Goal: Task Accomplishment & Management: Complete application form

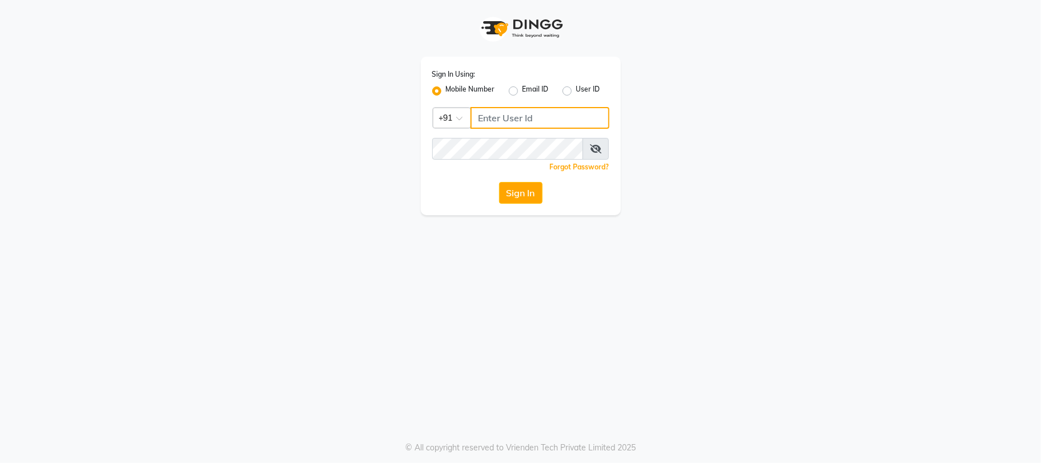
type input "9025339061"
click at [531, 197] on button "Sign In" at bounding box center [520, 193] width 43 height 22
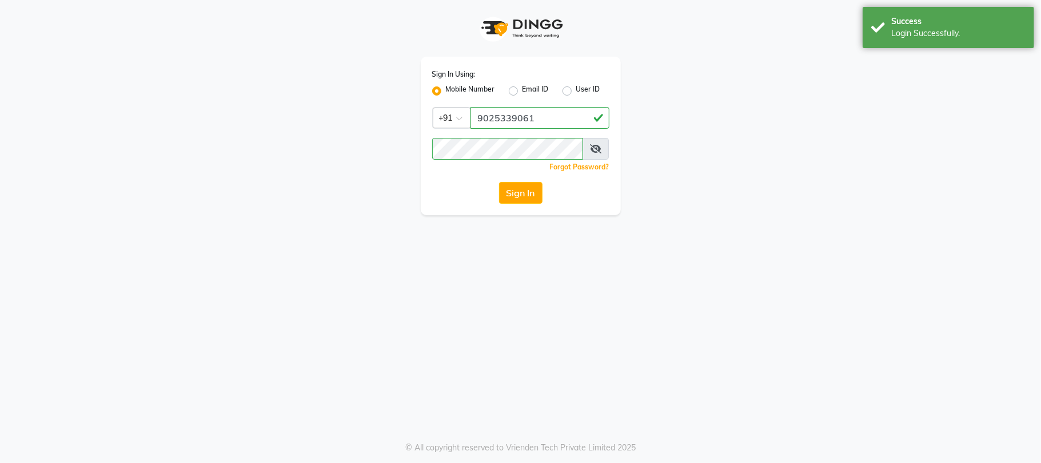
select select "service"
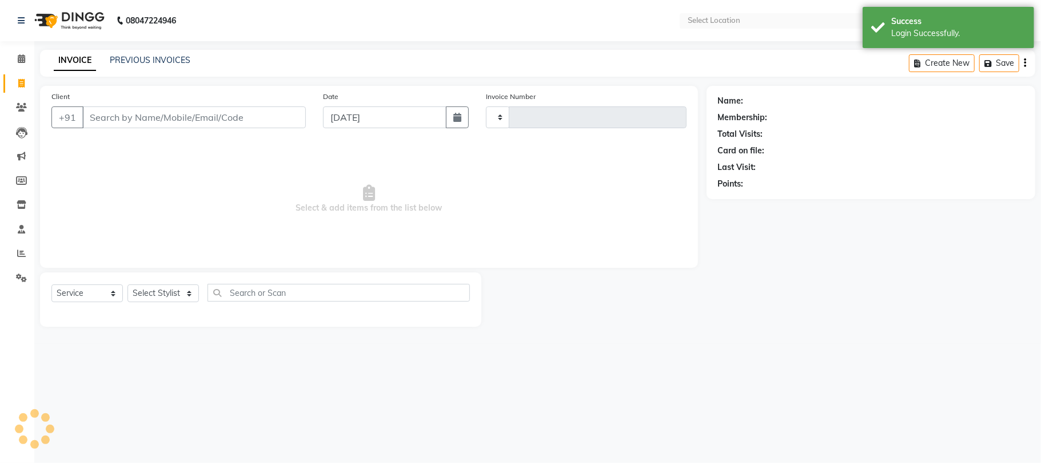
type input "4148"
select select "en"
select select "6616"
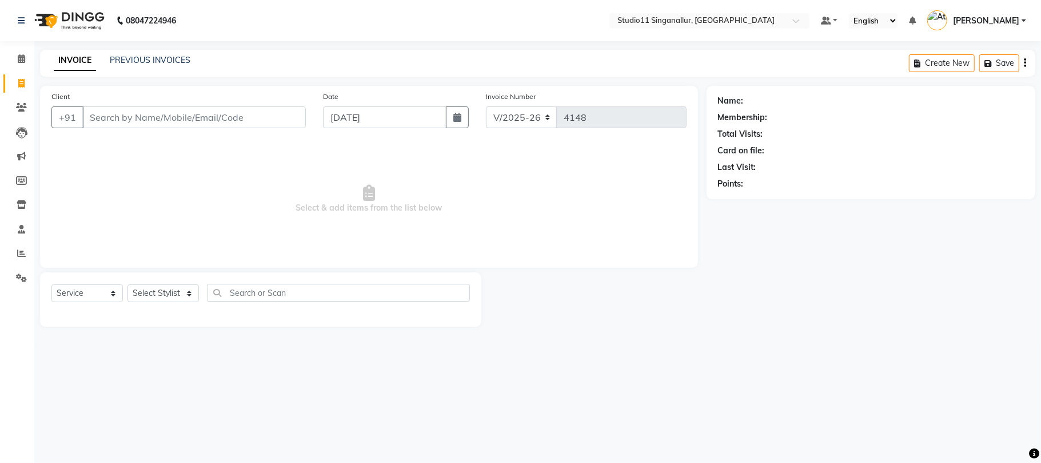
click at [174, 53] on div "INVOICE PREVIOUS INVOICES Create New Save" at bounding box center [538, 63] width 996 height 27
click at [176, 62] on link "PREVIOUS INVOICES" at bounding box center [150, 60] width 81 height 10
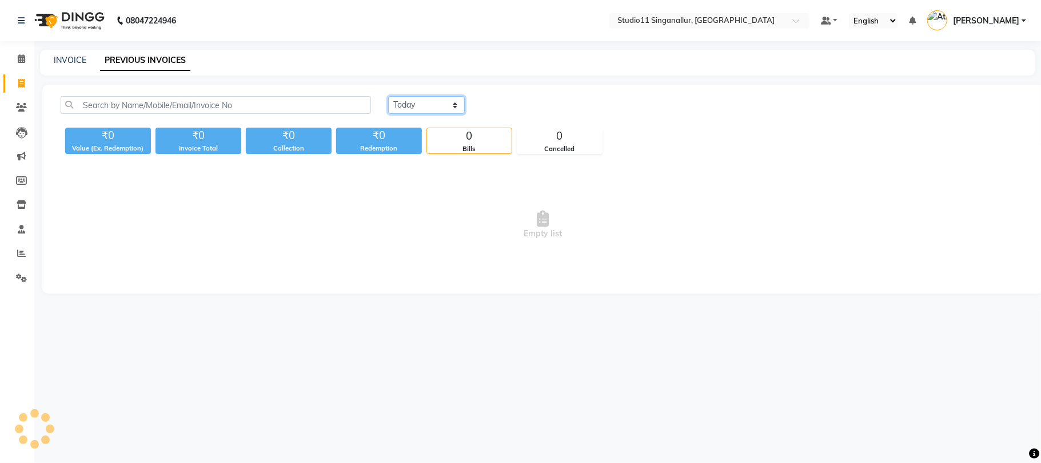
click at [405, 104] on select "Today Yesterday Custom Range" at bounding box center [426, 105] width 77 height 18
select select "yesterday"
click at [388, 96] on select "Today Yesterday Custom Range" at bounding box center [426, 105] width 77 height 18
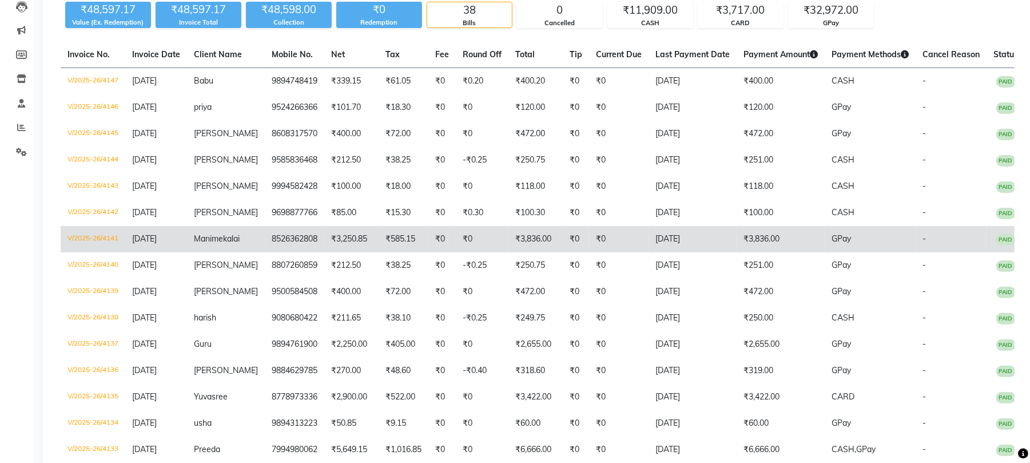
scroll to position [152, 0]
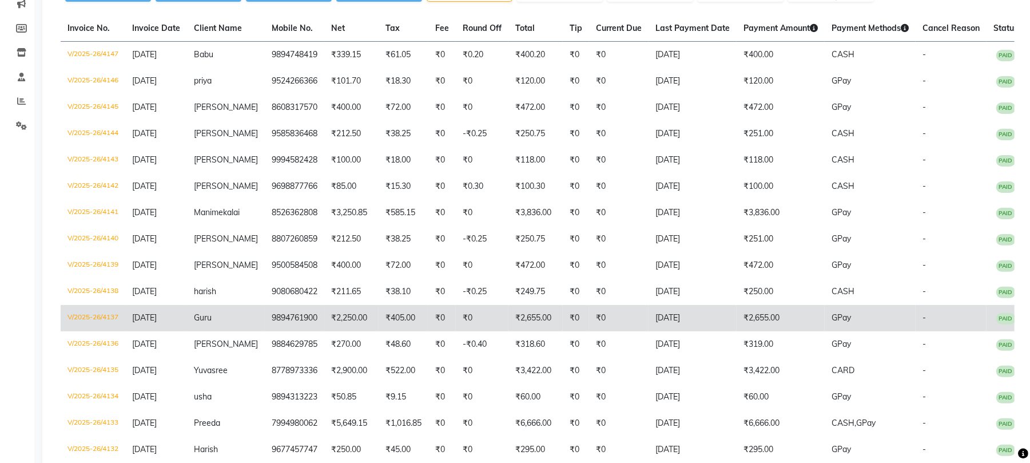
click at [648, 319] on td "[DATE]" at bounding box center [692, 318] width 88 height 26
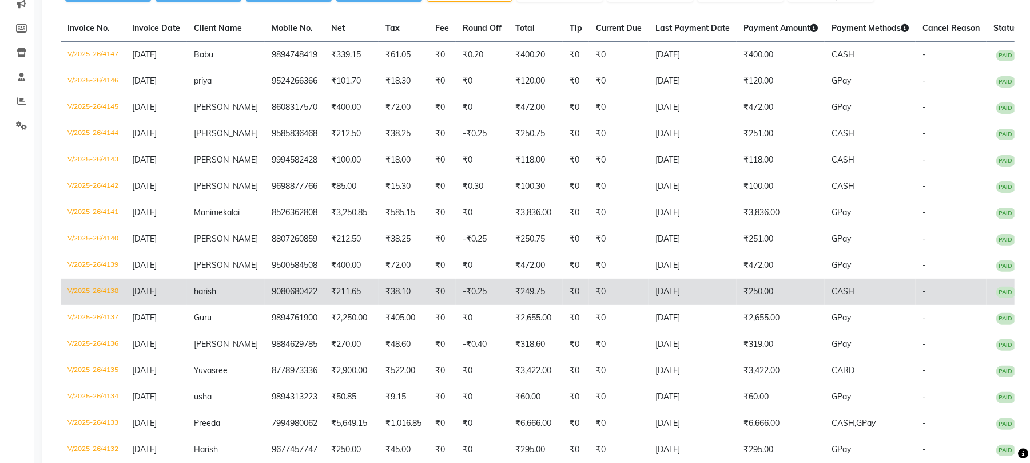
click at [703, 286] on td "[DATE]" at bounding box center [692, 291] width 88 height 26
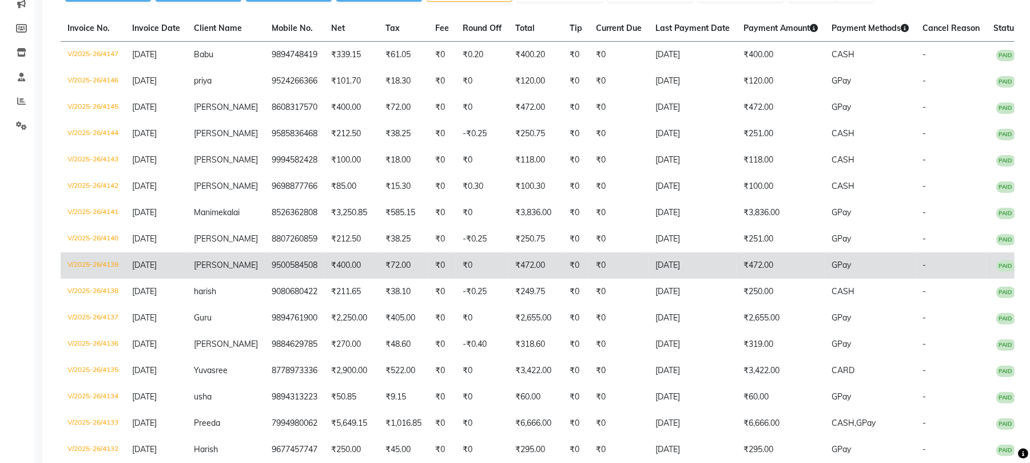
click at [494, 273] on td "₹0" at bounding box center [482, 265] width 53 height 26
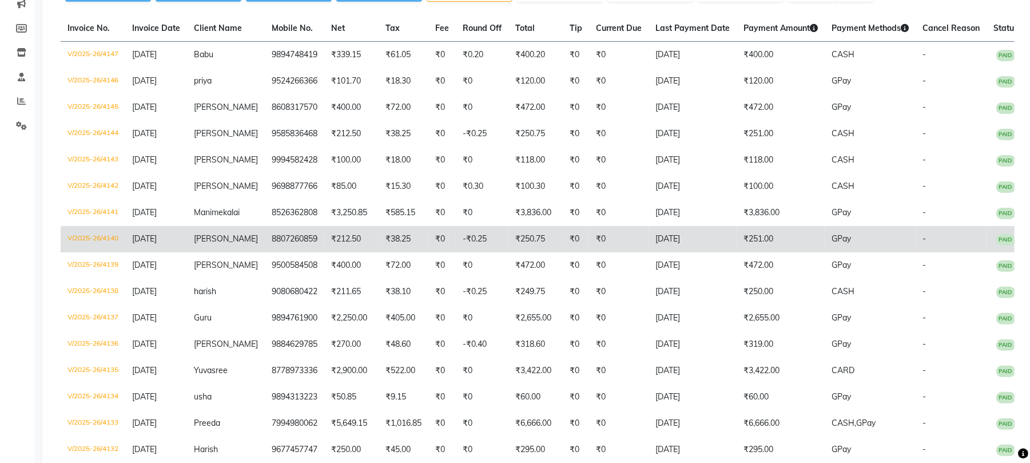
click at [392, 236] on td "₹38.25" at bounding box center [404, 239] width 50 height 26
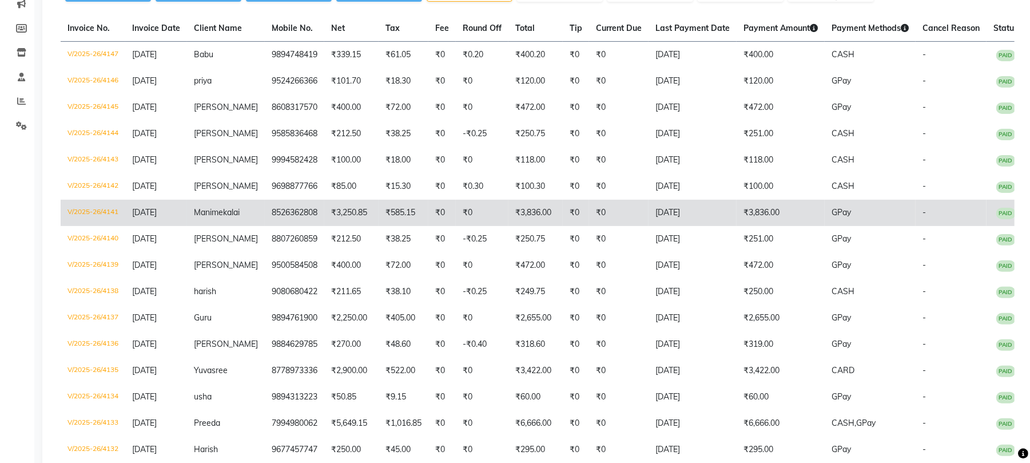
click at [719, 205] on td "[DATE]" at bounding box center [692, 213] width 88 height 26
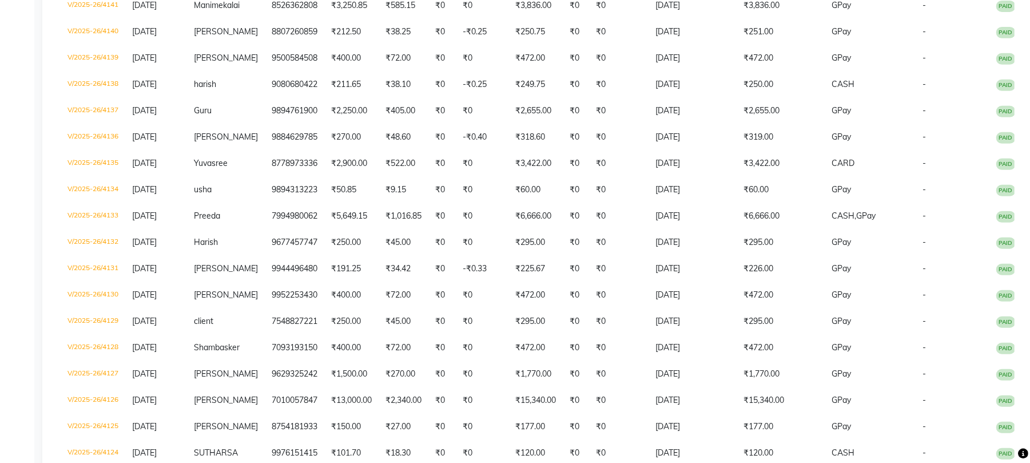
scroll to position [810, 0]
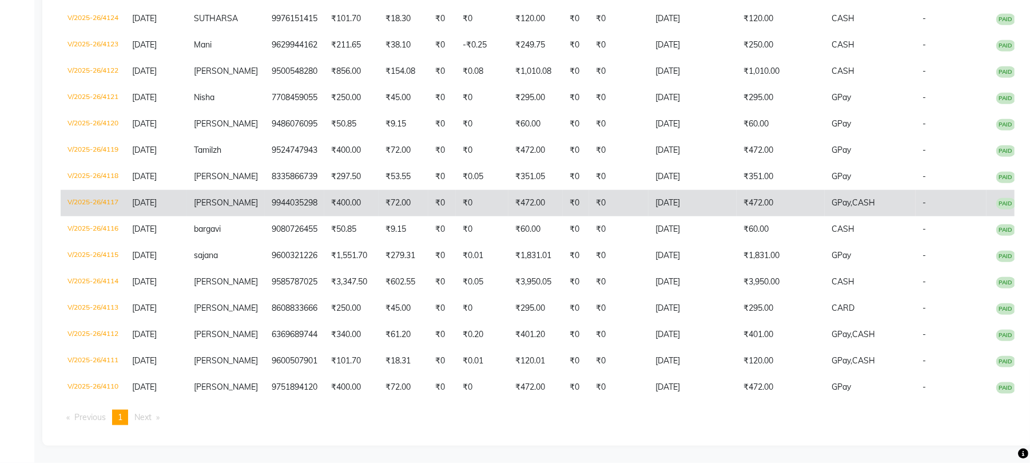
click at [301, 190] on td "9944035298" at bounding box center [294, 203] width 59 height 26
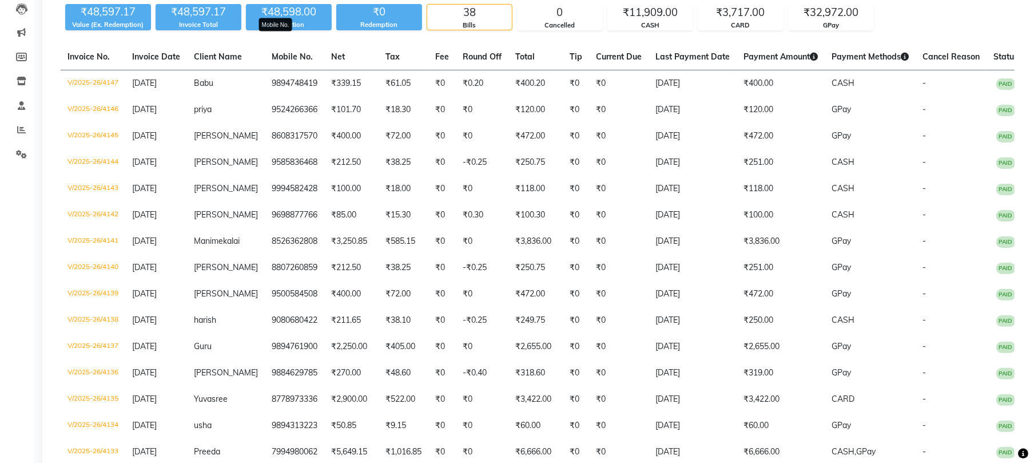
scroll to position [47, 0]
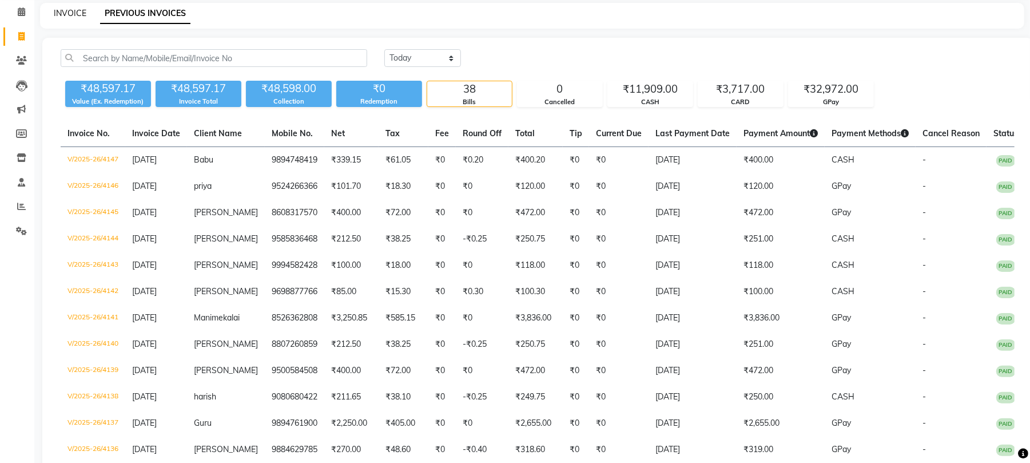
click at [54, 14] on link "INVOICE" at bounding box center [70, 13] width 33 height 10
select select "service"
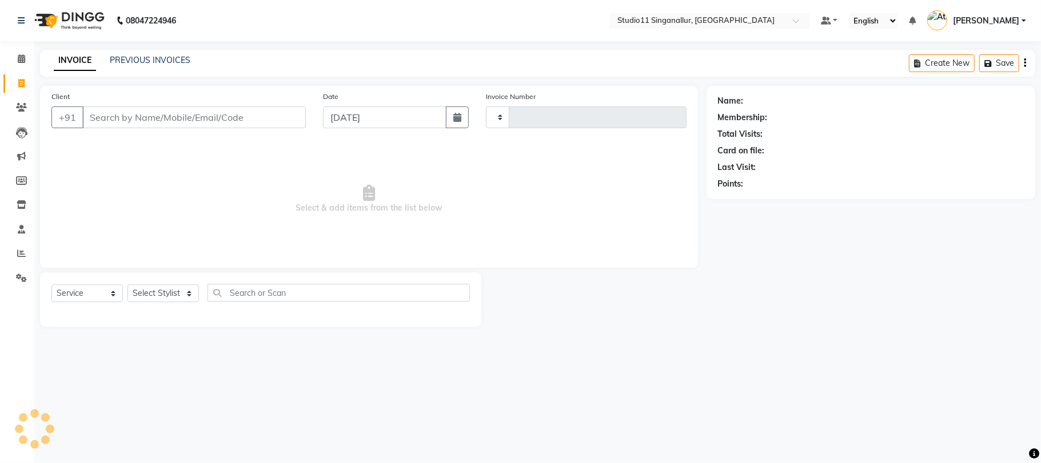
type input "4148"
select select "6616"
click at [110, 128] on div "+91" at bounding box center [178, 117] width 254 height 22
click at [115, 113] on input "Client" at bounding box center [194, 117] width 224 height 22
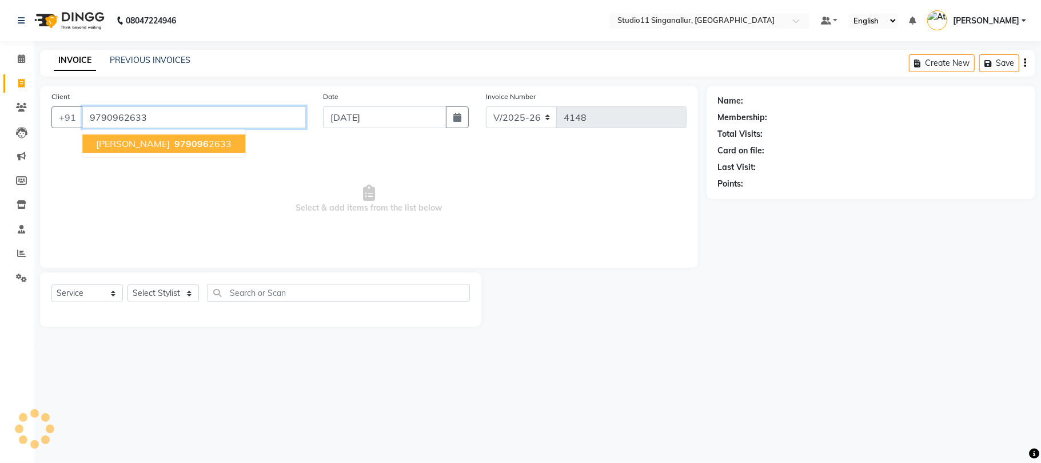
type input "9790962633"
select select "1: Object"
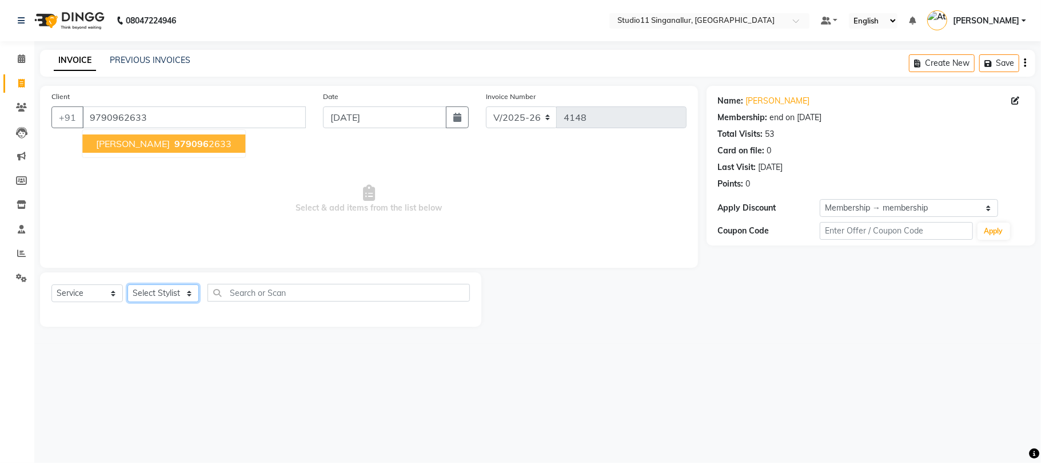
click at [185, 289] on select "Select Stylist akbar Athira daniel Divya Haritha kowsalya krithika narmatha pan…" at bounding box center [163, 293] width 71 height 18
select select "51156"
click at [128, 284] on select "Select Stylist akbar Athira daniel Divya Haritha kowsalya krithika narmatha pan…" at bounding box center [163, 293] width 71 height 18
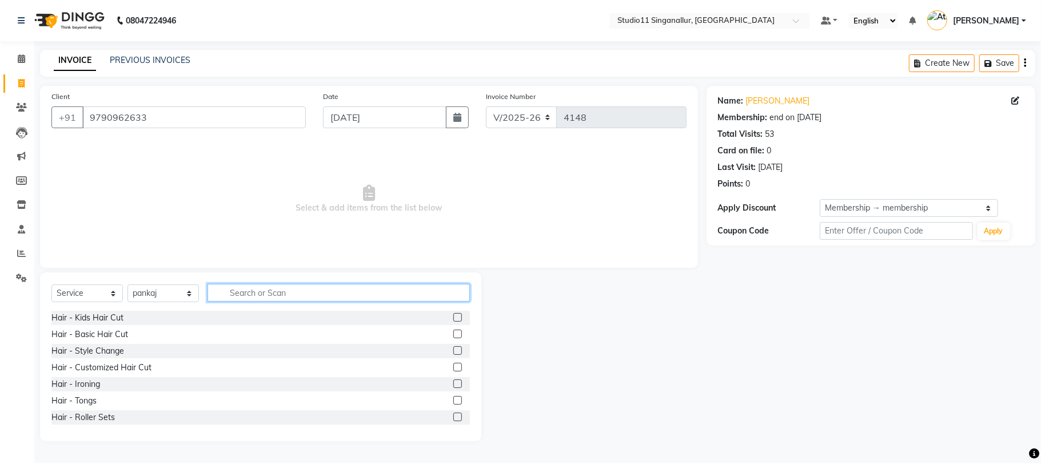
click at [297, 289] on input "text" at bounding box center [339, 293] width 262 height 18
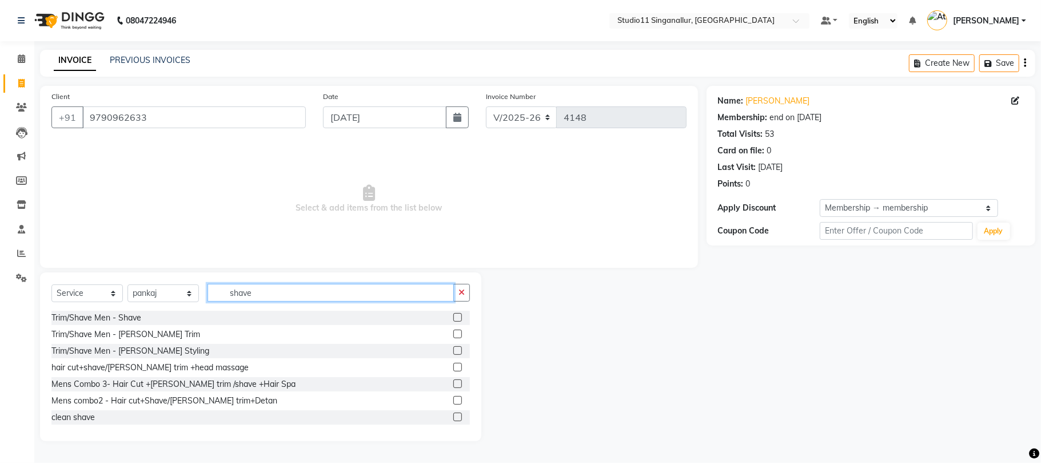
type input "shave"
click at [453, 314] on label at bounding box center [457, 317] width 9 height 9
click at [453, 314] on input "checkbox" at bounding box center [456, 317] width 7 height 7
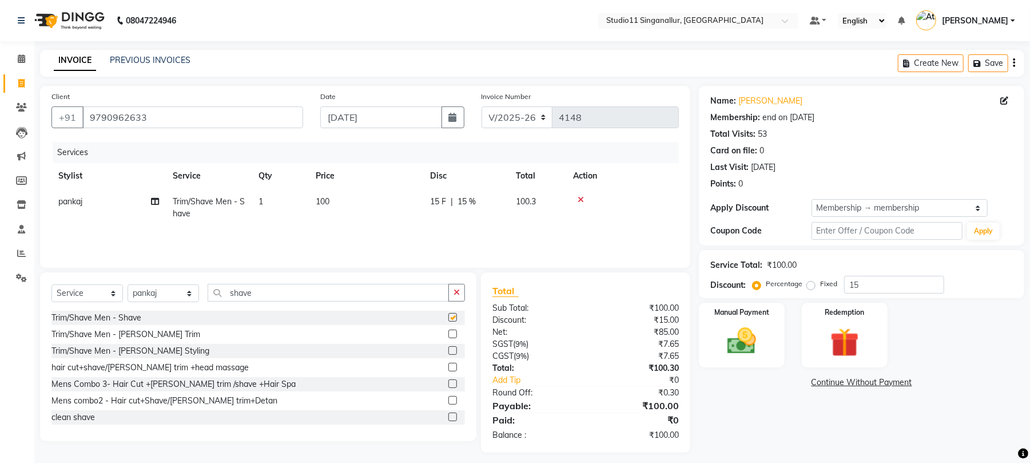
checkbox input "false"
click at [389, 122] on input "04-09-2025" at bounding box center [381, 117] width 122 height 22
select select "9"
select select "2025"
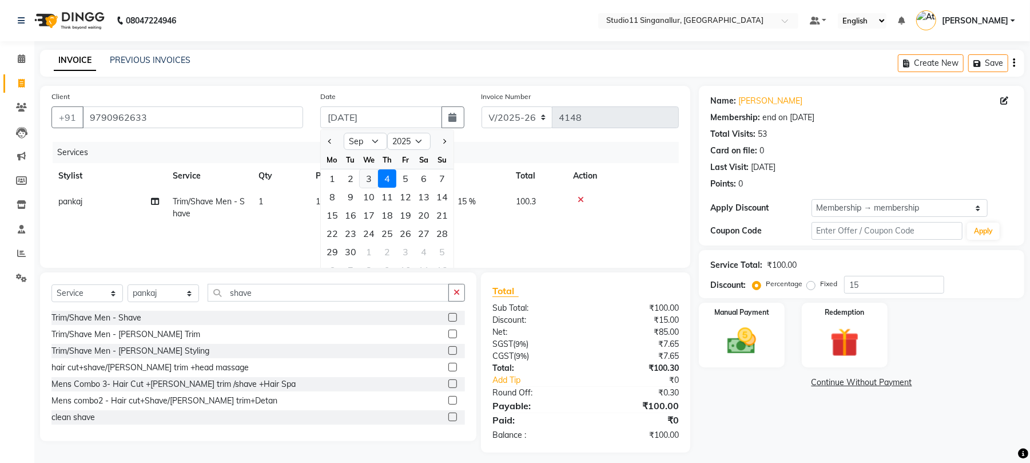
click at [371, 170] on div "3" at bounding box center [369, 178] width 18 height 18
type input "[DATE]"
type input "0"
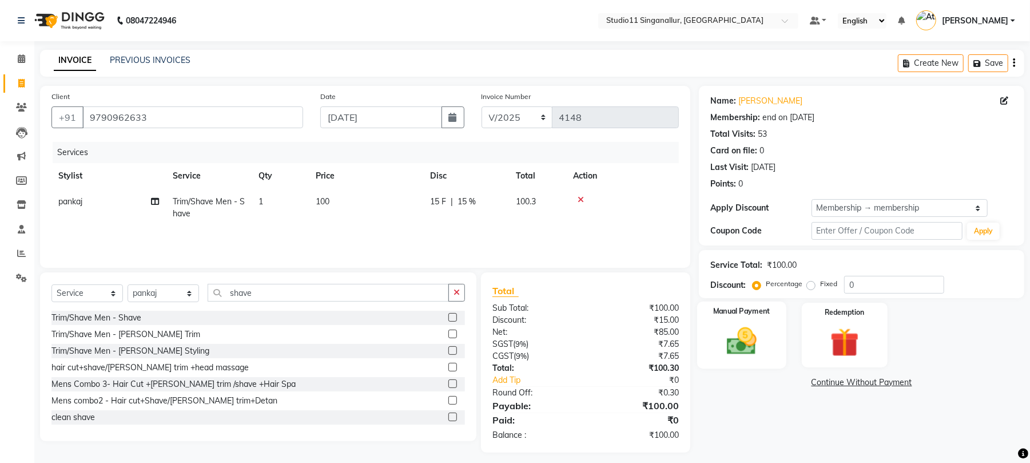
click at [739, 319] on div "Manual Payment" at bounding box center [741, 334] width 89 height 67
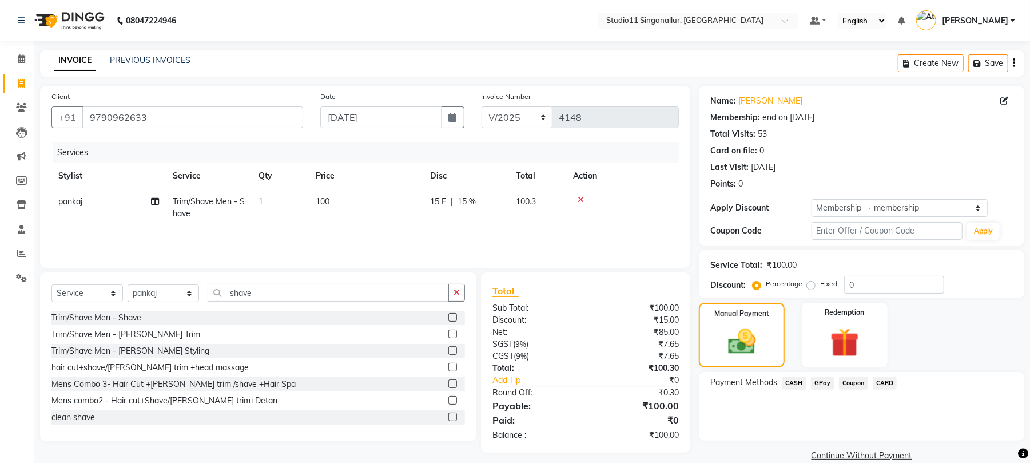
click at [884, 385] on span "CARD" at bounding box center [885, 382] width 25 height 13
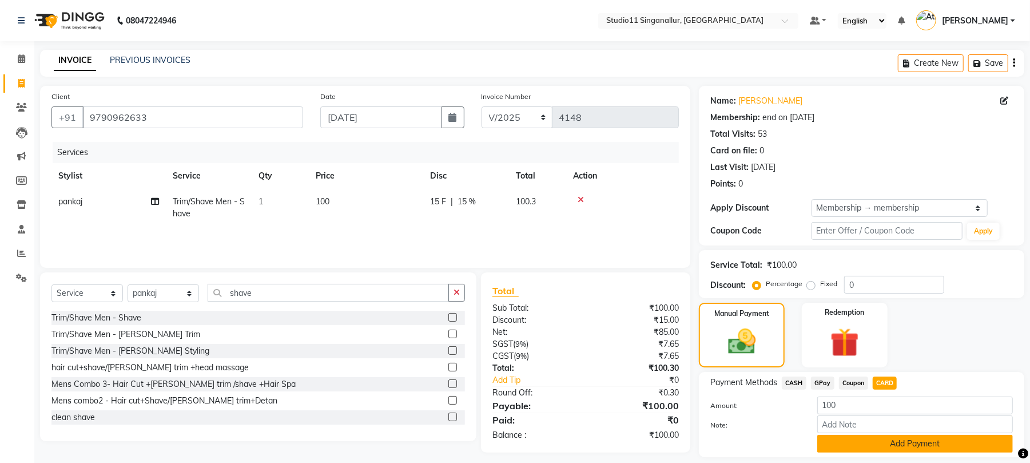
click at [897, 440] on button "Add Payment" at bounding box center [915, 444] width 196 height 18
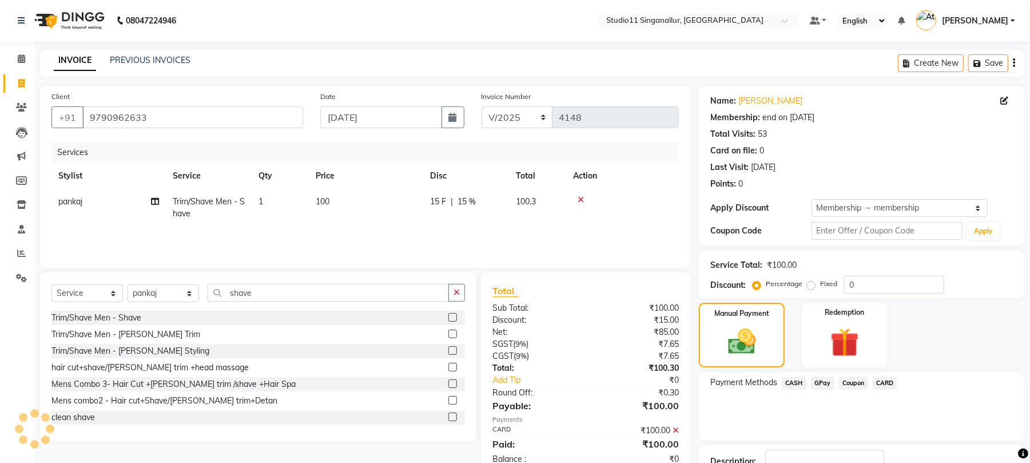
scroll to position [83, 0]
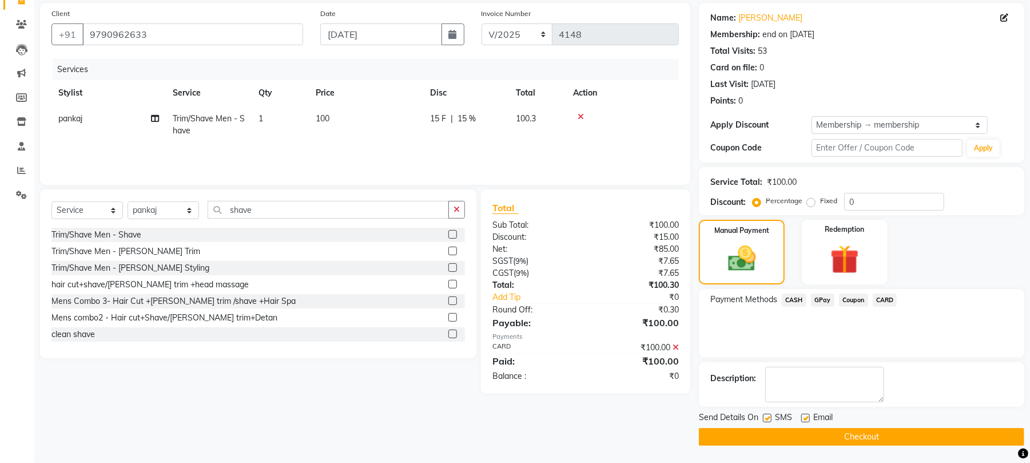
click at [802, 417] on label at bounding box center [805, 417] width 9 height 9
click at [802, 417] on input "checkbox" at bounding box center [804, 418] width 7 height 7
checkbox input "false"
click at [766, 417] on label at bounding box center [767, 417] width 9 height 9
click at [766, 417] on input "checkbox" at bounding box center [766, 418] width 7 height 7
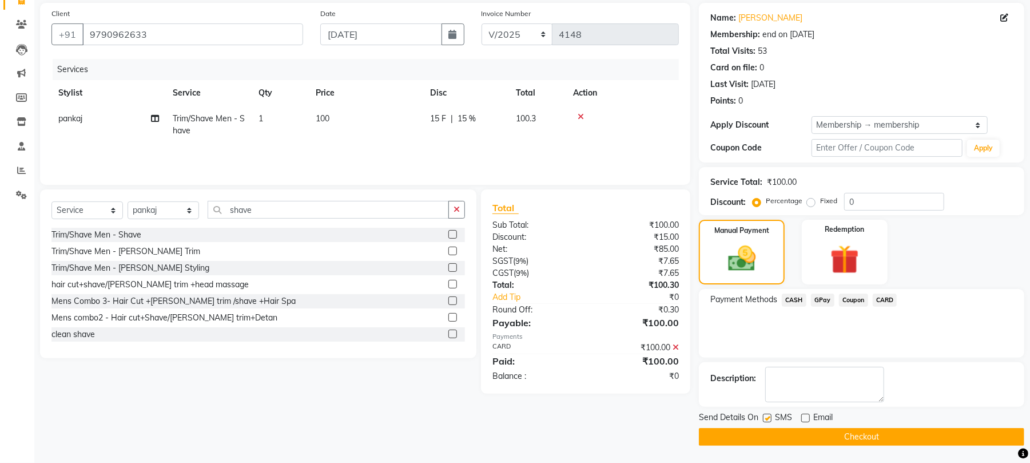
checkbox input "false"
click at [767, 440] on button "Checkout" at bounding box center [861, 437] width 325 height 18
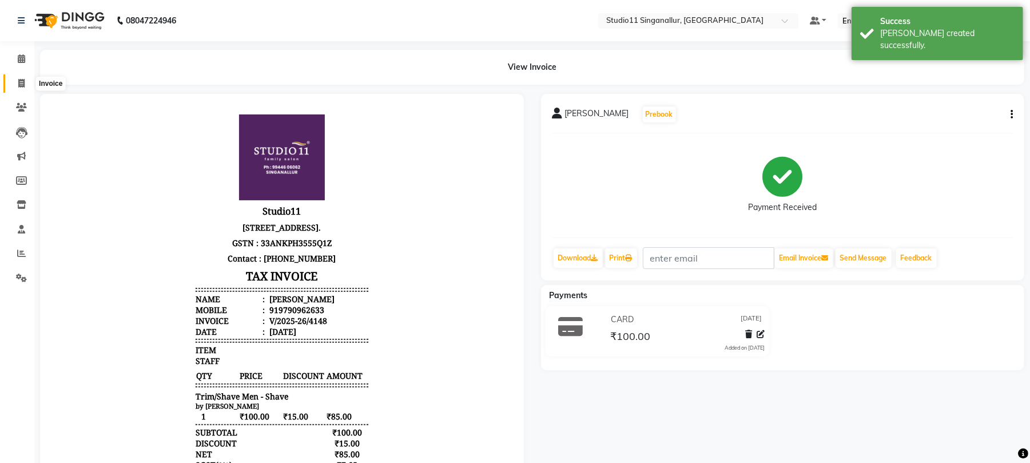
click at [23, 81] on icon at bounding box center [21, 83] width 6 height 9
select select "6616"
select select "service"
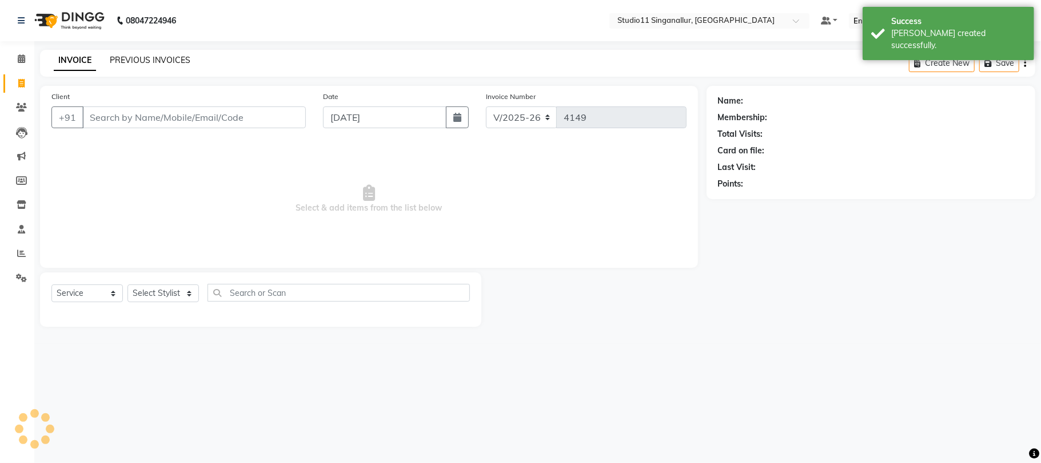
click at [180, 55] on link "PREVIOUS INVOICES" at bounding box center [150, 60] width 81 height 10
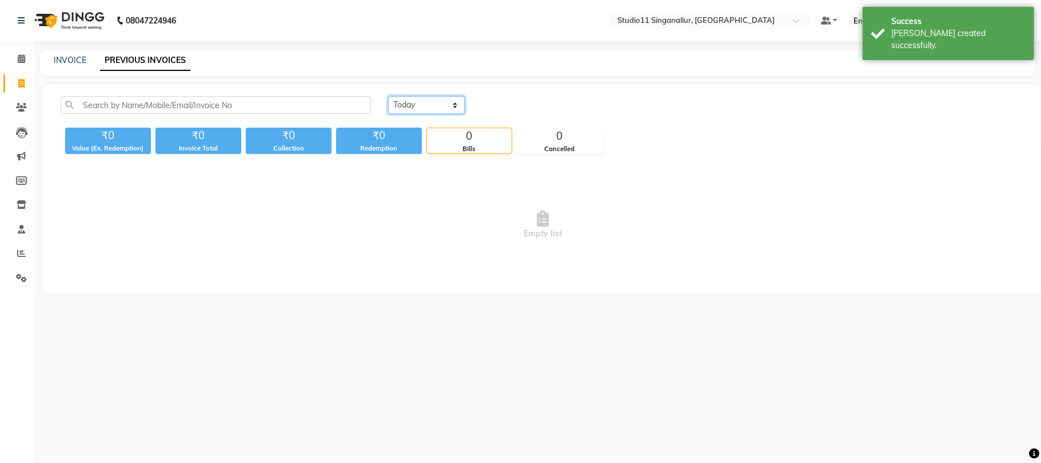
click at [432, 97] on select "Today Yesterday Custom Range" at bounding box center [426, 105] width 77 height 18
select select "yesterday"
click at [388, 96] on select "Today Yesterday Custom Range" at bounding box center [426, 105] width 77 height 18
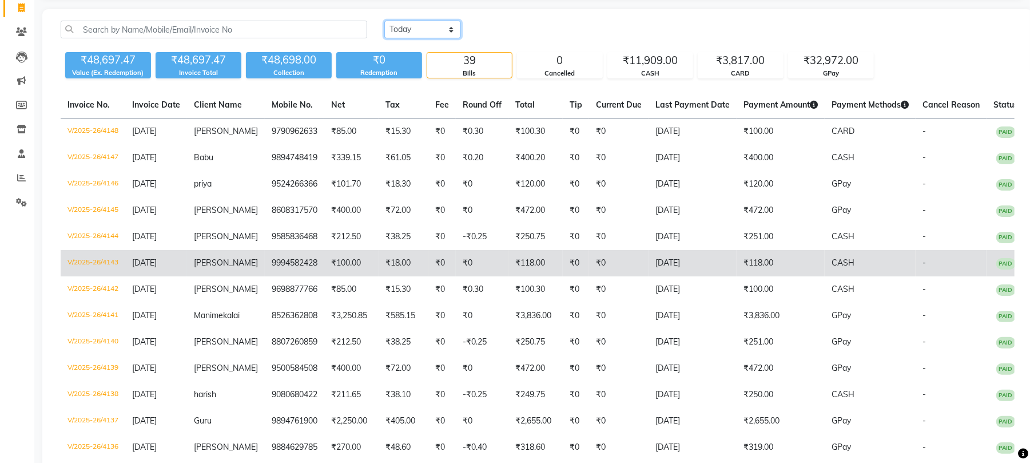
scroll to position [76, 0]
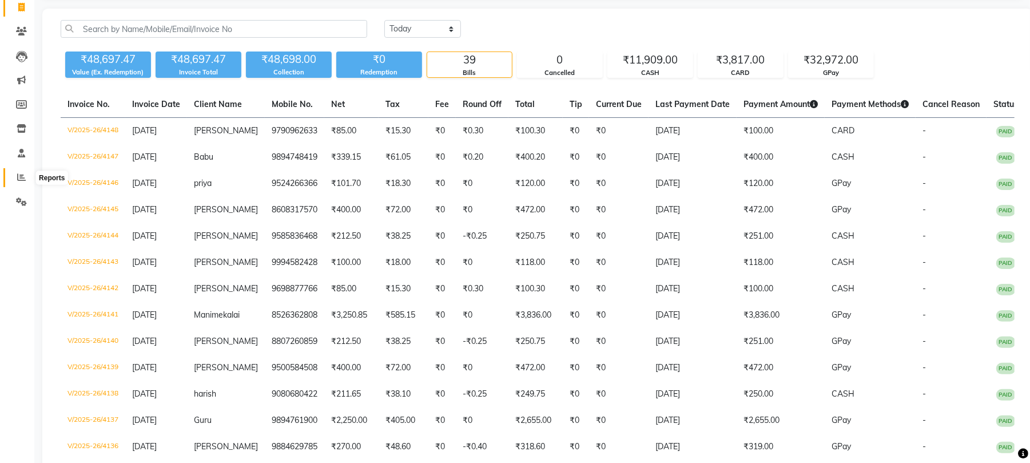
click at [14, 177] on span at bounding box center [21, 177] width 20 height 13
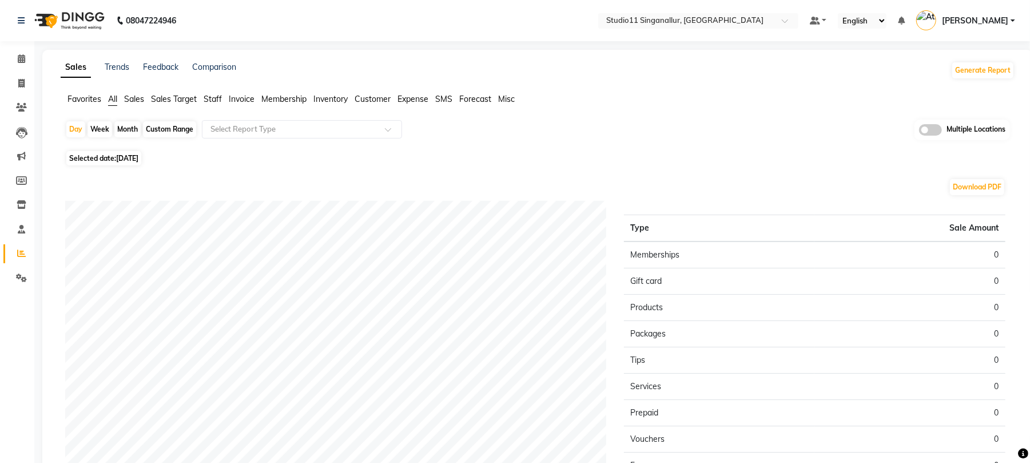
click at [212, 101] on span "Staff" at bounding box center [213, 99] width 18 height 10
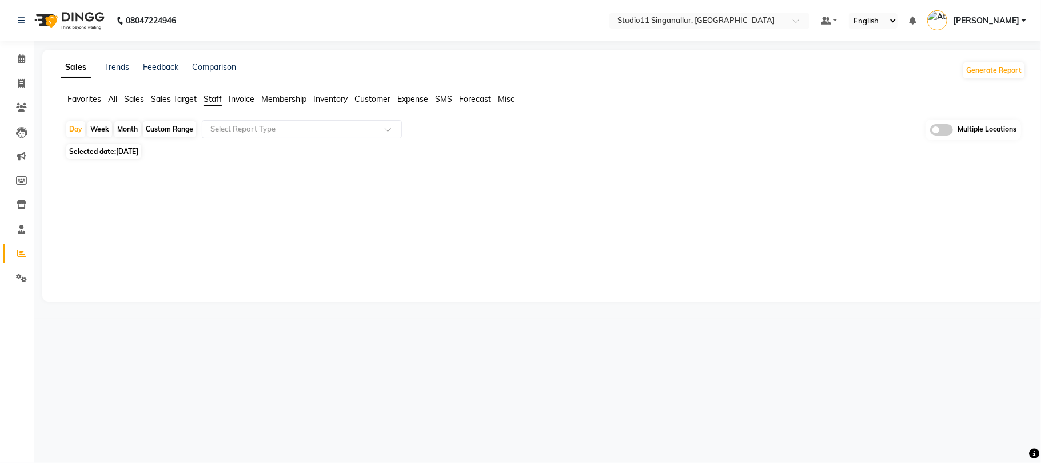
click at [167, 99] on span "Sales Target" at bounding box center [174, 99] width 46 height 10
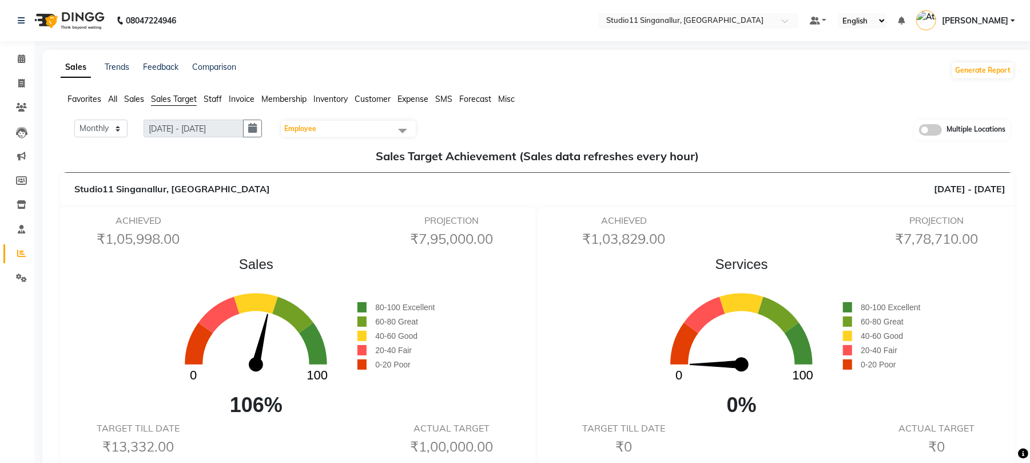
click at [137, 101] on span "Sales" at bounding box center [134, 99] width 20 height 10
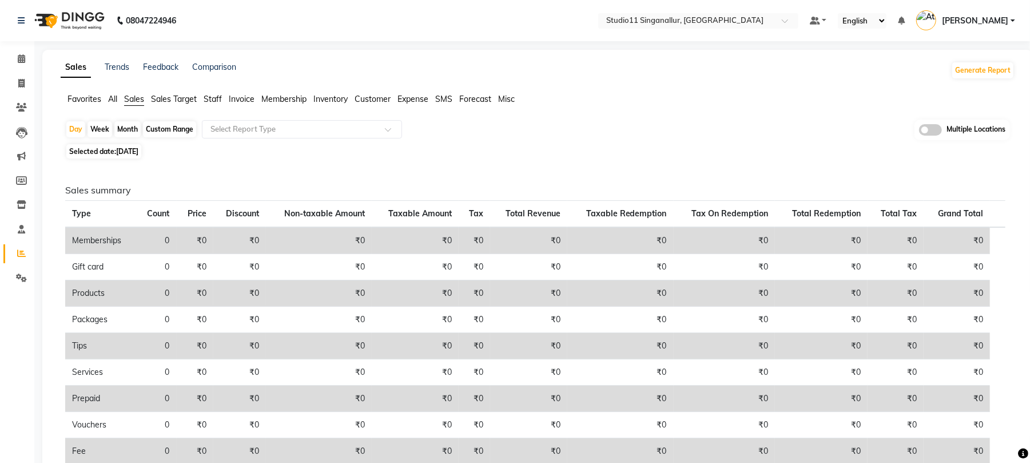
click at [138, 153] on span "04-09-2025" at bounding box center [127, 151] width 22 height 9
select select "9"
select select "2025"
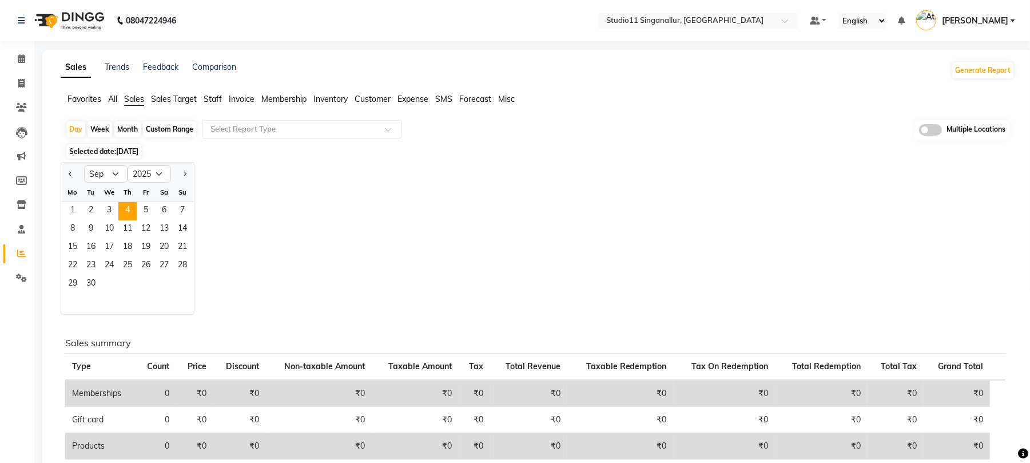
click at [376, 152] on div "Selected date: 04-09-2025" at bounding box center [539, 151] width 949 height 12
click at [101, 126] on div "Week" at bounding box center [99, 129] width 25 height 16
select select "9"
select select "2025"
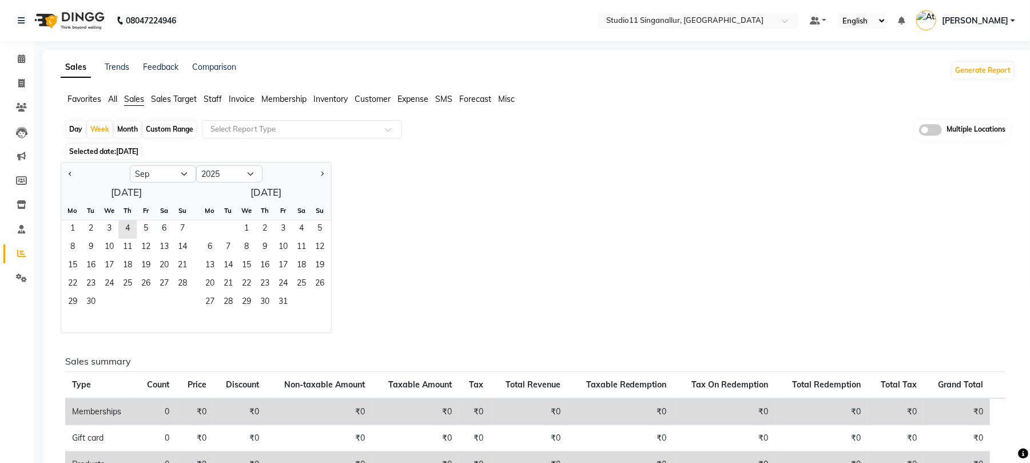
click at [78, 131] on div "Day" at bounding box center [75, 129] width 19 height 16
select select "9"
select select "2025"
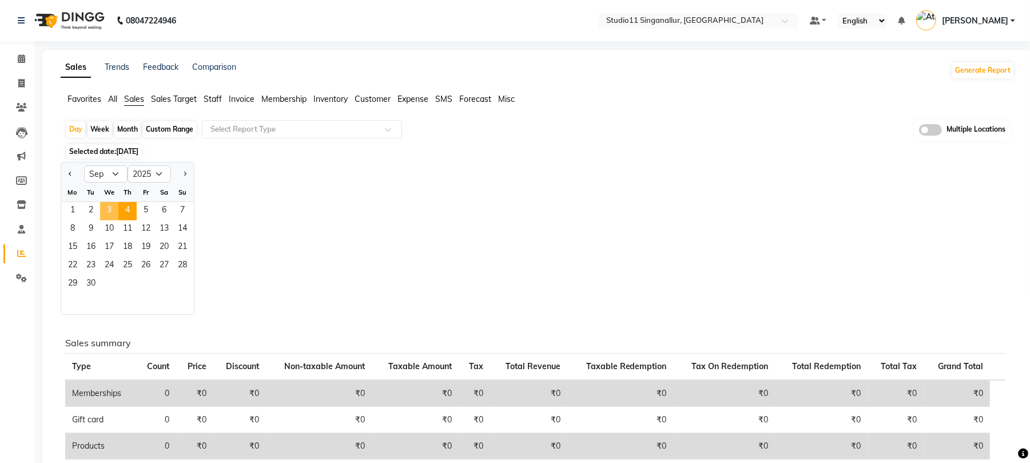
click at [112, 210] on span "3" at bounding box center [109, 211] width 18 height 18
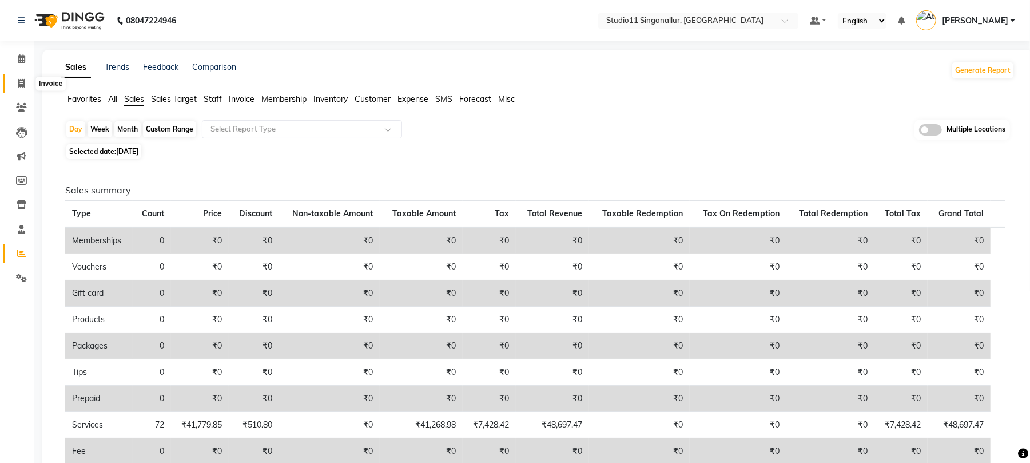
click at [13, 81] on span at bounding box center [21, 83] width 20 height 13
select select "6616"
select select "service"
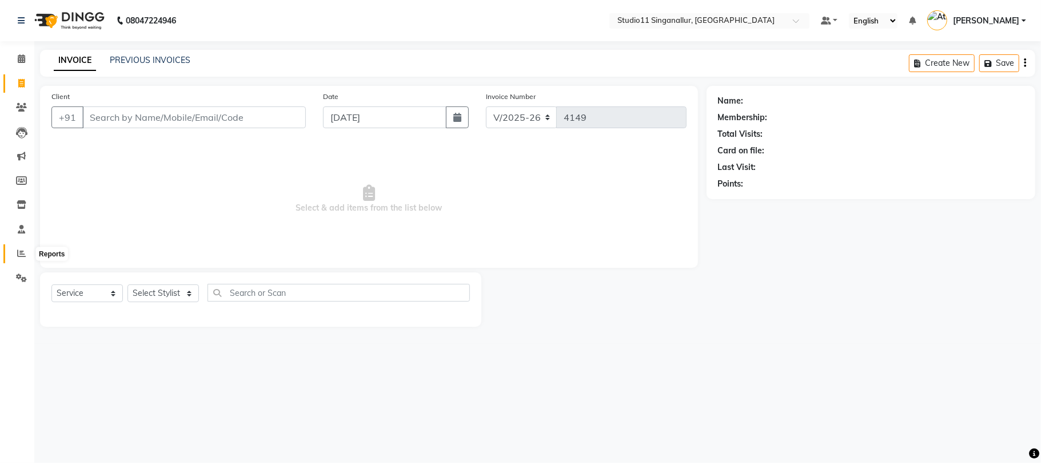
click at [21, 255] on icon at bounding box center [21, 253] width 9 height 9
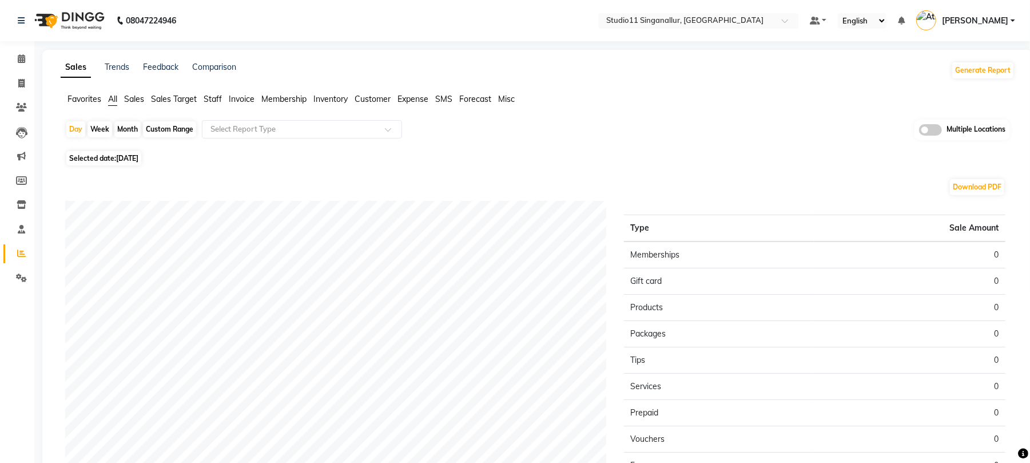
click at [136, 163] on span "Selected date: 04-09-2025" at bounding box center [103, 158] width 75 height 14
select select "9"
select select "2025"
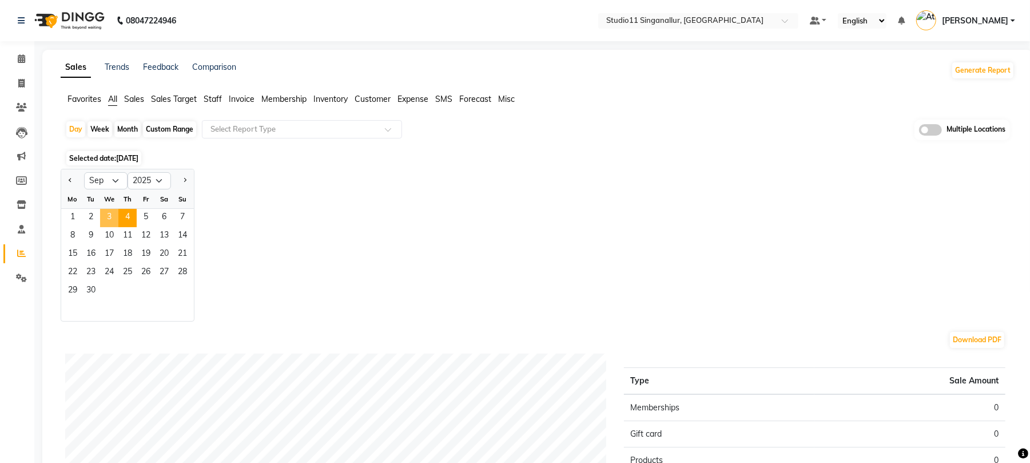
click at [108, 213] on span "3" at bounding box center [109, 218] width 18 height 18
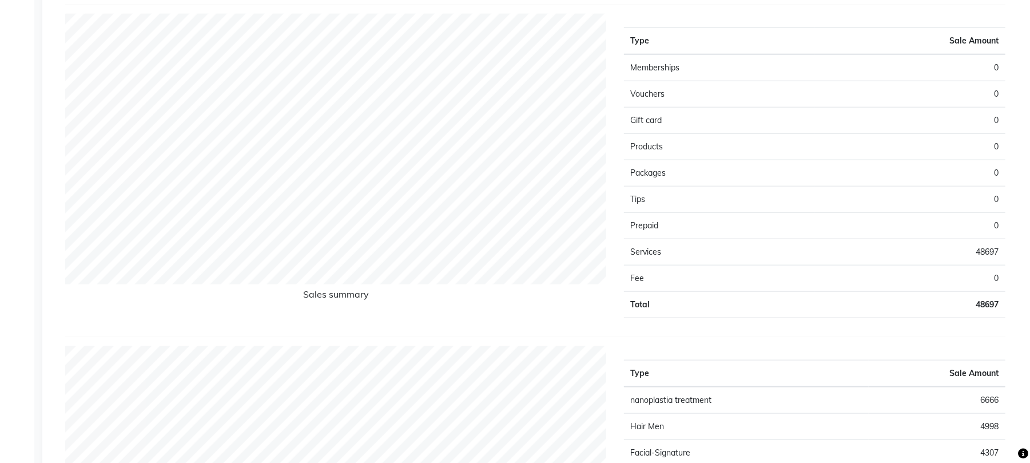
scroll to position [838, 0]
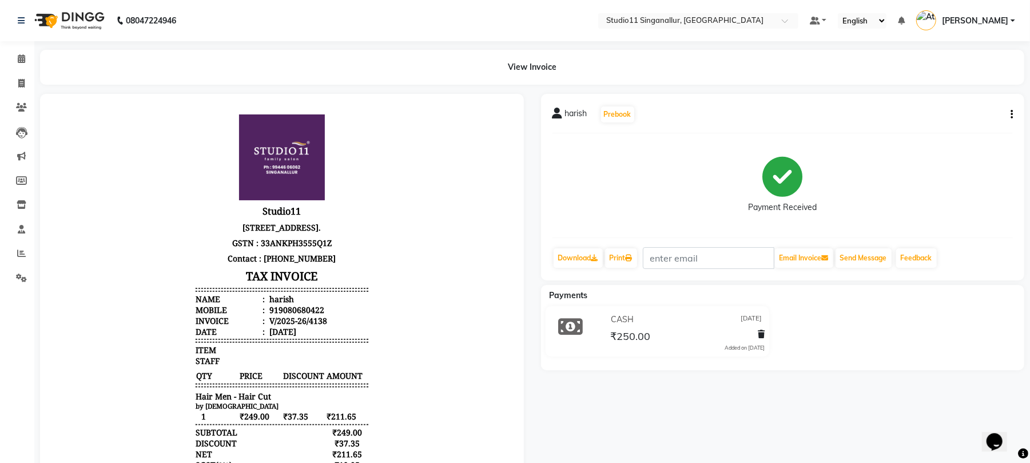
scroll to position [76, 0]
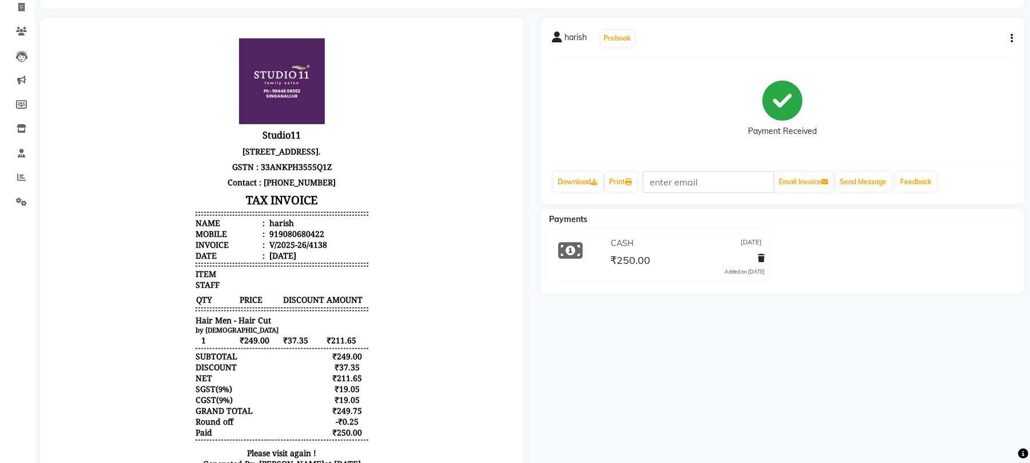
click at [1018, 40] on div "harish Prebook Payment Received Download Print Email Invoice Send Message Feedb…" at bounding box center [783, 111] width 484 height 186
click at [1009, 40] on button "button" at bounding box center [1009, 39] width 7 height 12
click at [952, 54] on div "Edit Invoice" at bounding box center [954, 52] width 78 height 14
select select "service"
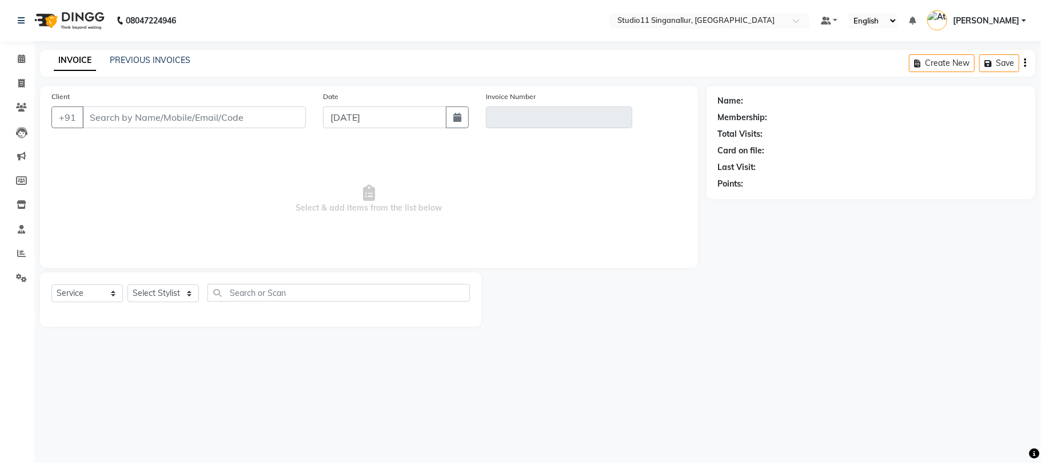
type input "9080680422"
type input "V/2025-26/4138"
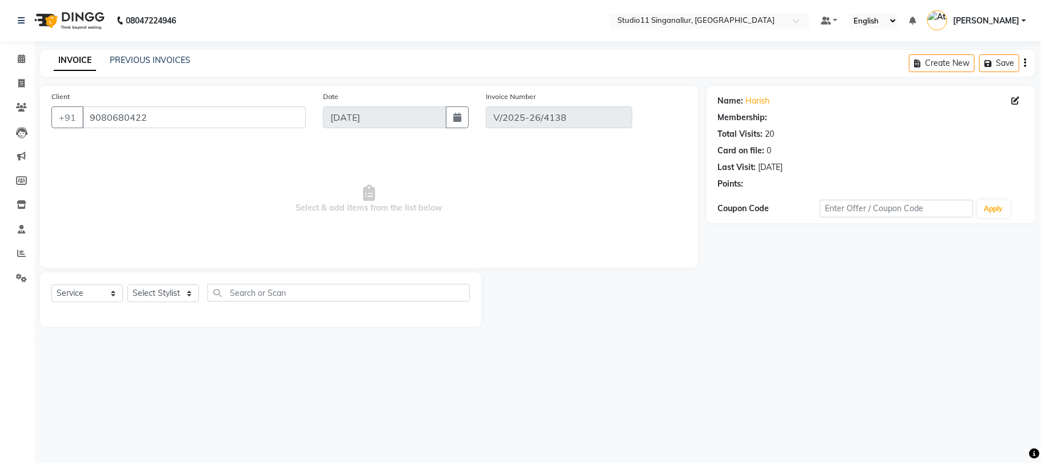
type input "[DATE]"
select select "select"
select select "1: Object"
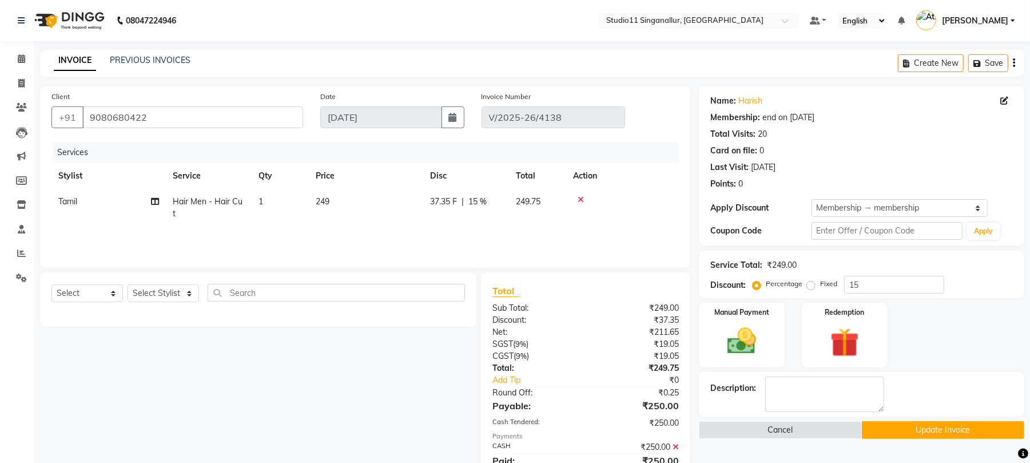
click at [110, 204] on td "Tamil" at bounding box center [108, 208] width 114 height 38
select select "79200"
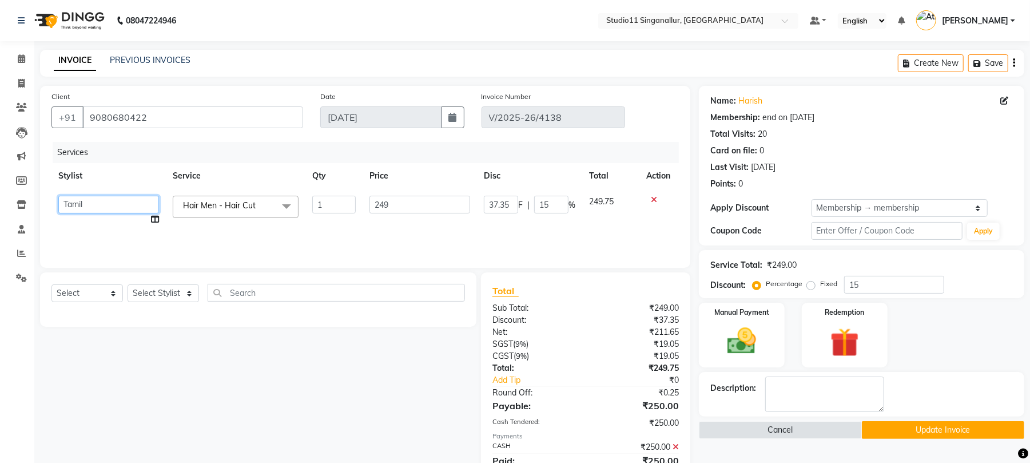
click at [110, 204] on select "akbar Athira daniel Divya Haritha kowsalya krithika narmatha pankaj Praveen s11…" at bounding box center [108, 205] width 101 height 18
select select "51156"
click at [890, 426] on button "Update Invoice" at bounding box center [943, 430] width 162 height 18
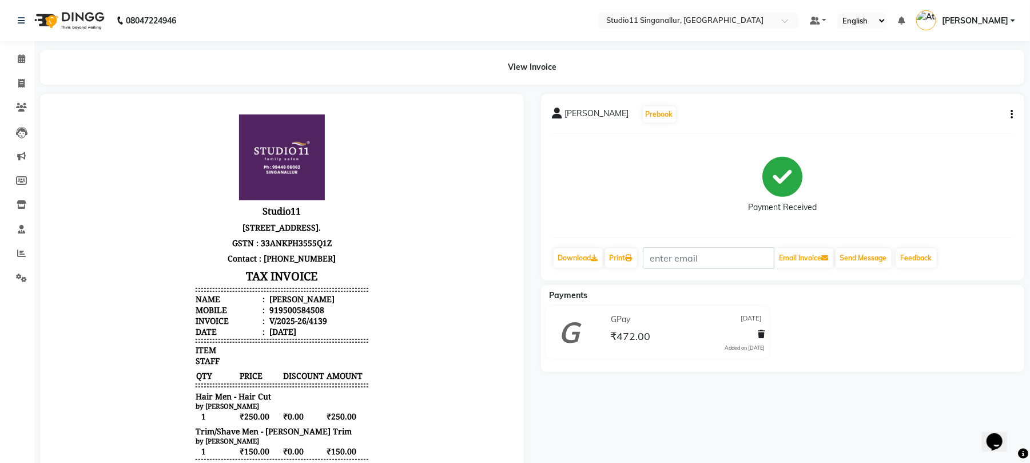
scroll to position [9, 0]
click at [21, 77] on span at bounding box center [21, 83] width 20 height 13
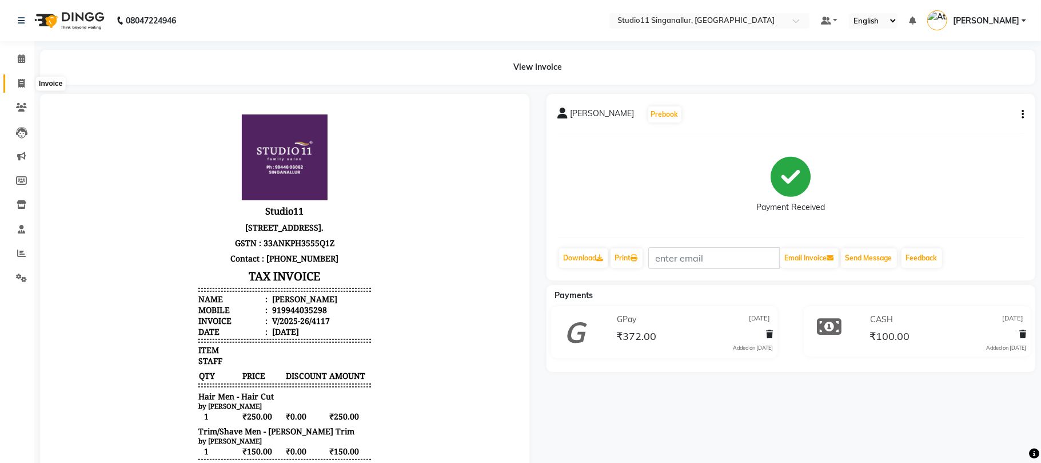
select select "6616"
select select "service"
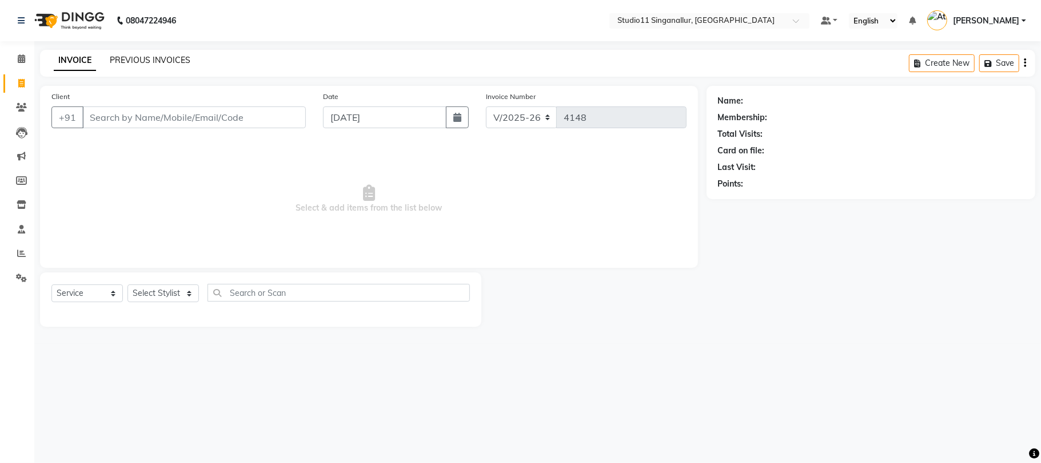
click at [174, 58] on link "PREVIOUS INVOICES" at bounding box center [150, 60] width 81 height 10
